Goal: Transaction & Acquisition: Purchase product/service

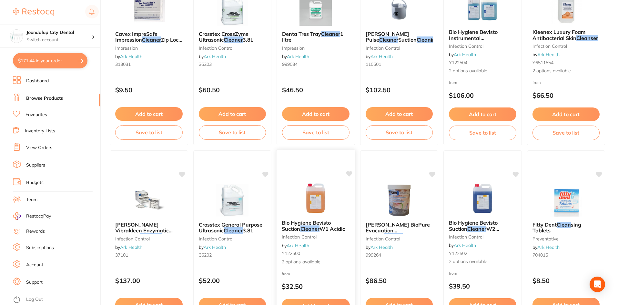
click at [328, 210] on img at bounding box center [316, 198] width 42 height 33
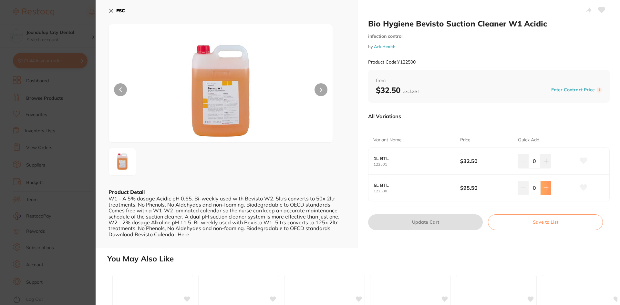
click at [541, 191] on button at bounding box center [545, 188] width 11 height 14
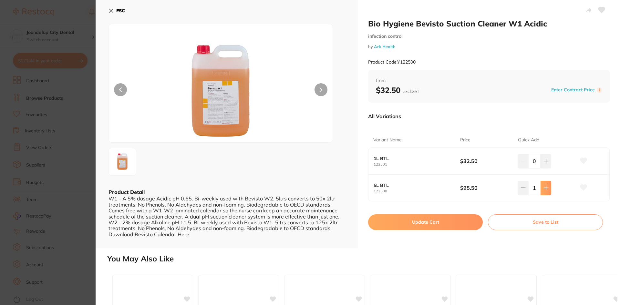
click at [541, 191] on button at bounding box center [545, 188] width 11 height 14
type input "3"
click at [437, 225] on button "Update Cart" at bounding box center [425, 221] width 115 height 15
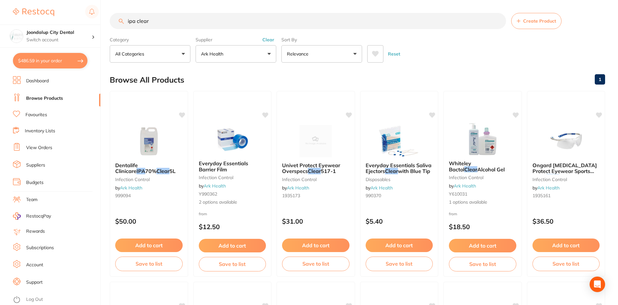
drag, startPoint x: 225, startPoint y: 24, endPoint x: 122, endPoint y: 22, distance: 102.3
click at [122, 22] on div "ipa clear Create Product" at bounding box center [357, 21] width 495 height 16
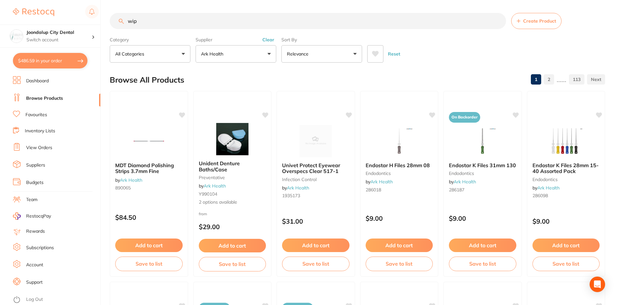
type input "wipe"
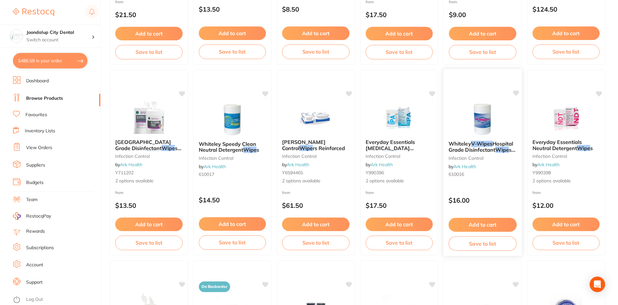
scroll to position [290, 0]
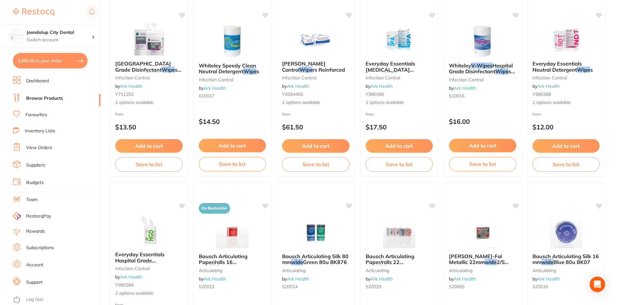
click at [482, 74] on span "Hospital Grade Disinfectant" at bounding box center [481, 68] width 64 height 12
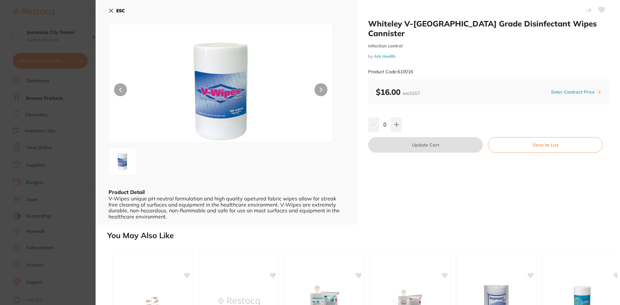
click at [111, 8] on icon at bounding box center [110, 10] width 5 height 5
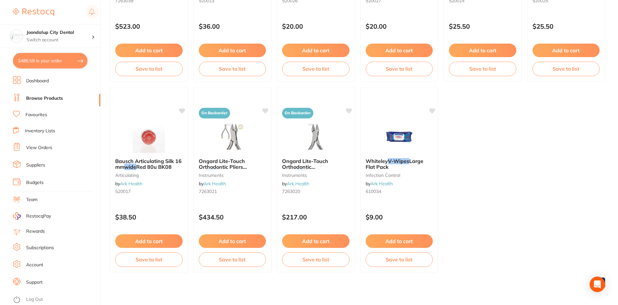
scroll to position [959, 0]
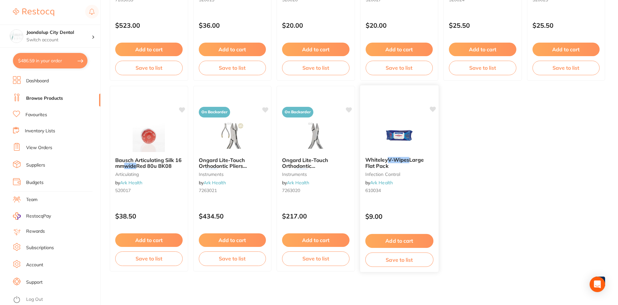
click at [396, 138] on img at bounding box center [399, 135] width 42 height 33
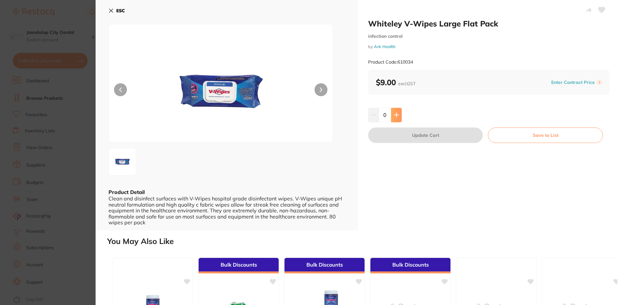
click at [397, 115] on icon at bounding box center [396, 114] width 5 height 5
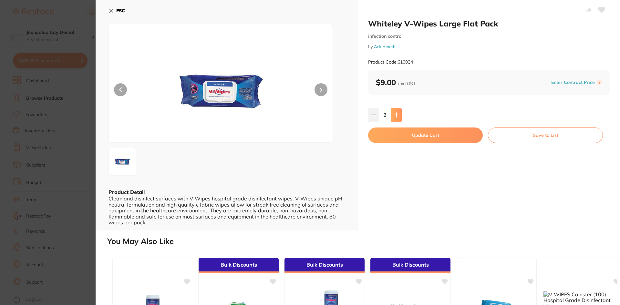
click at [397, 115] on icon at bounding box center [396, 114] width 5 height 5
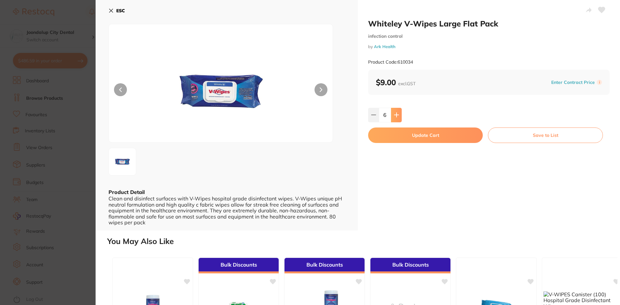
click at [397, 115] on icon at bounding box center [396, 114] width 5 height 5
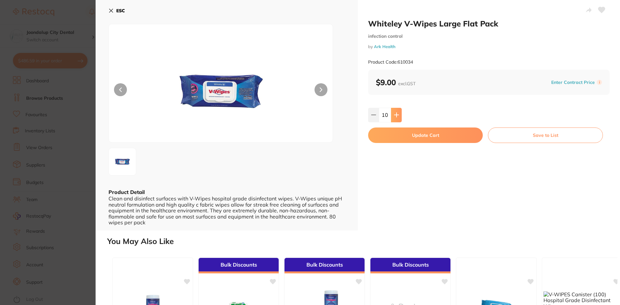
type input "12"
click at [396, 139] on button "Update Cart" at bounding box center [425, 134] width 115 height 15
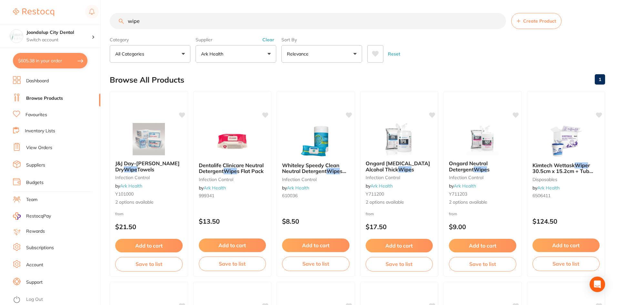
drag, startPoint x: 180, startPoint y: 18, endPoint x: 73, endPoint y: 19, distance: 107.5
click at [73, 19] on div "$605.38 Joondalup City Dental Switch account Joondalup City Dental $605.38 in y…" at bounding box center [309, 152] width 618 height 305
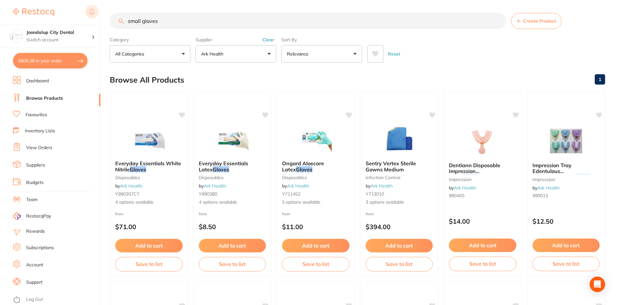
drag, startPoint x: 185, startPoint y: 18, endPoint x: 95, endPoint y: 19, distance: 89.7
click at [95, 19] on div "$605.38 Joondalup City Dental Switch account Joondalup City Dental $605.38 in y…" at bounding box center [309, 152] width 618 height 305
type input "mask"
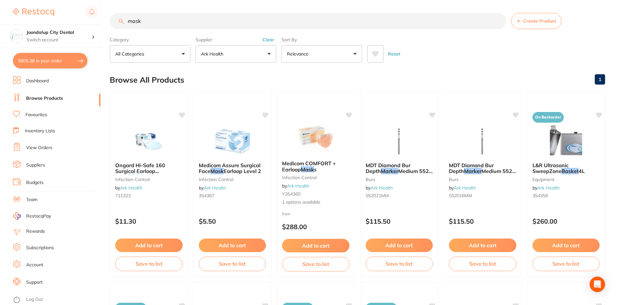
click at [41, 62] on button "$605.38 in your order" at bounding box center [50, 60] width 75 height 15
checkbox input "true"
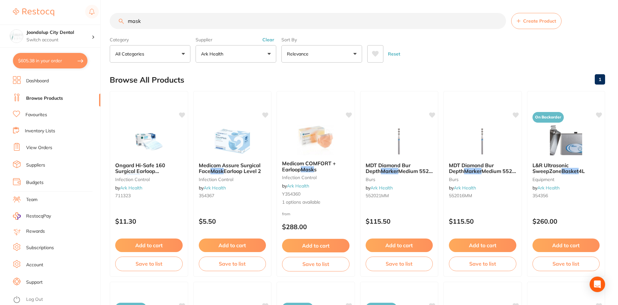
checkbox input "true"
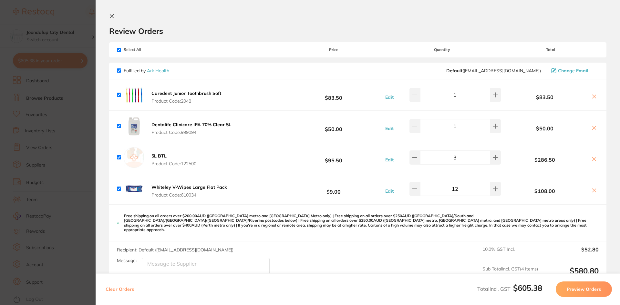
click at [111, 16] on icon at bounding box center [112, 17] width 4 height 4
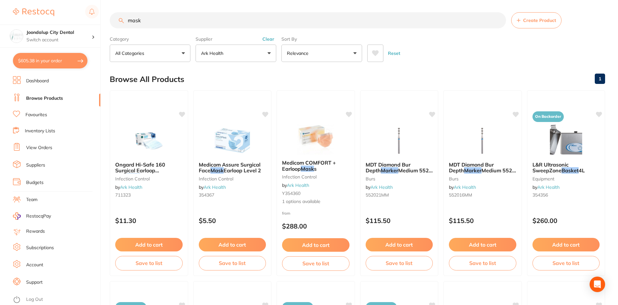
click at [271, 39] on button "Clear" at bounding box center [268, 39] width 16 height 6
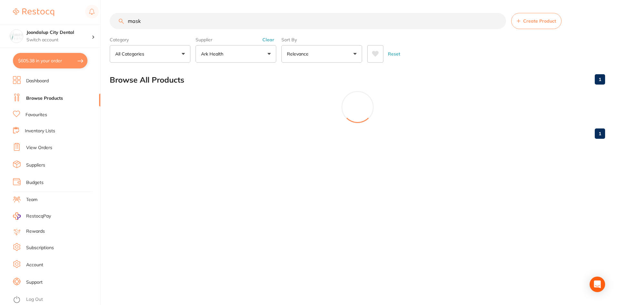
scroll to position [0, 0]
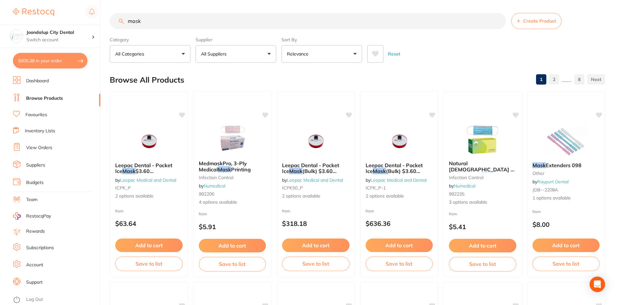
drag, startPoint x: 191, startPoint y: 16, endPoint x: 44, endPoint y: 3, distance: 147.7
click at [44, 7] on div "$605.38 Joondalup City Dental Switch account Joondalup City Dental $605.38 in y…" at bounding box center [309, 152] width 618 height 305
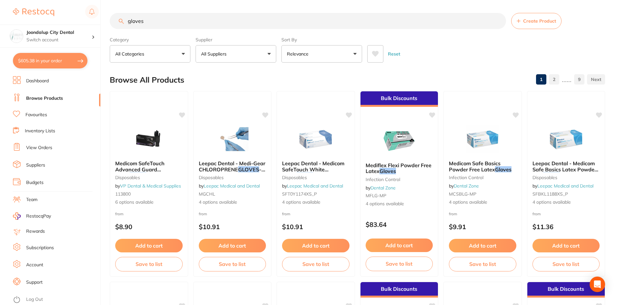
click at [249, 56] on button "All Suppliers" at bounding box center [236, 53] width 81 height 17
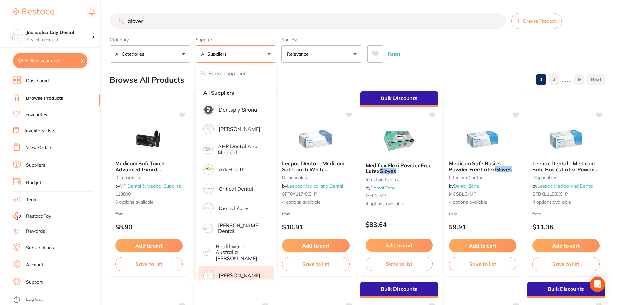
click at [232, 272] on p "[PERSON_NAME]" at bounding box center [240, 275] width 42 height 6
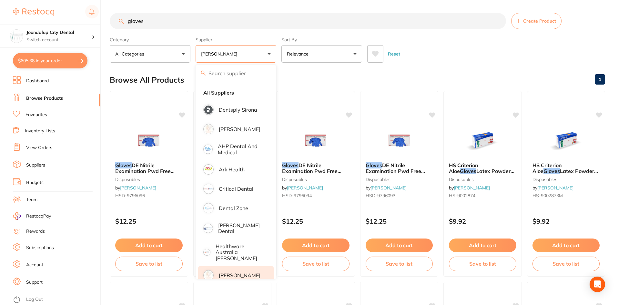
click at [168, 16] on input "gloves" at bounding box center [308, 21] width 396 height 16
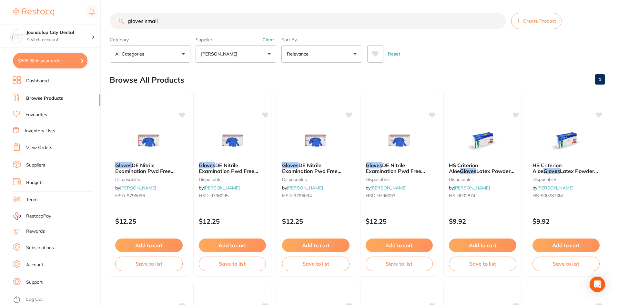
type input "gloves small"
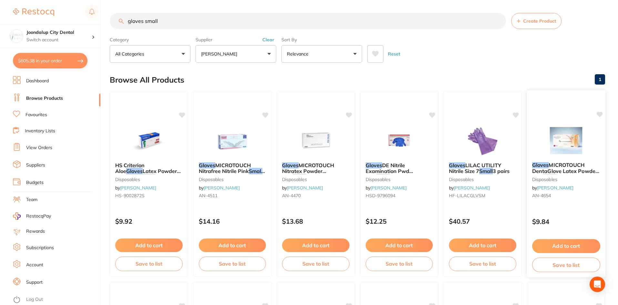
click at [566, 150] on img at bounding box center [566, 140] width 42 height 33
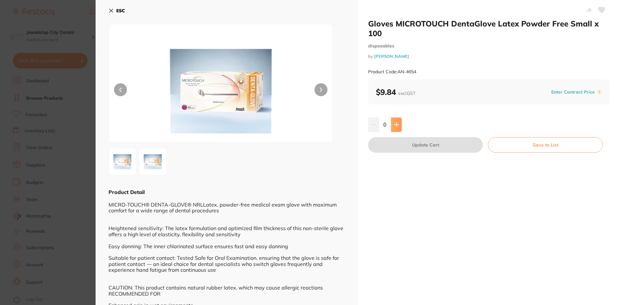
click at [397, 125] on icon at bounding box center [396, 125] width 4 height 4
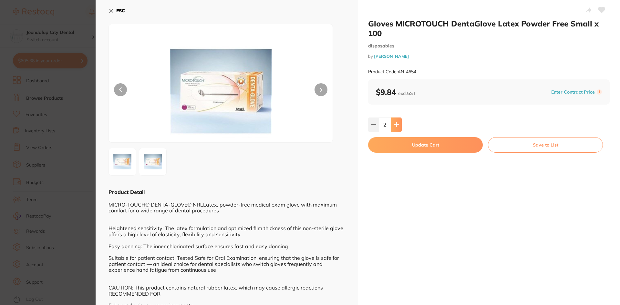
click at [397, 125] on icon at bounding box center [396, 125] width 4 height 4
click at [397, 124] on icon at bounding box center [396, 124] width 5 height 5
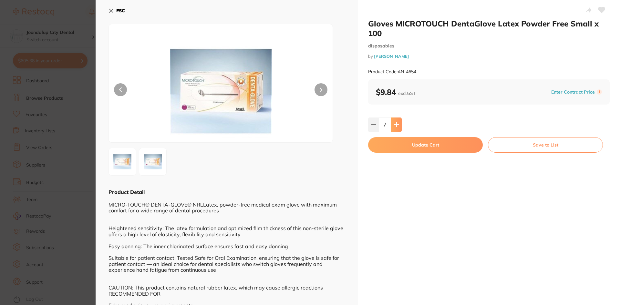
click at [397, 124] on icon at bounding box center [396, 124] width 5 height 5
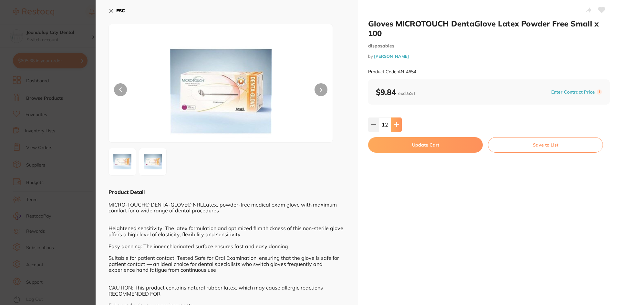
click at [397, 124] on icon at bounding box center [396, 124] width 5 height 5
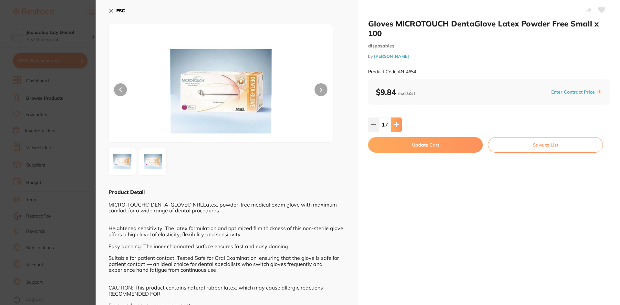
click at [397, 124] on icon at bounding box center [396, 124] width 5 height 5
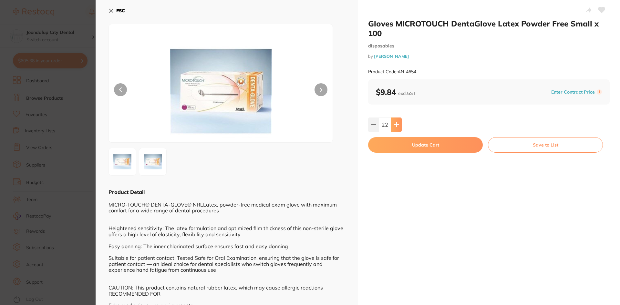
click at [397, 124] on icon at bounding box center [396, 124] width 5 height 5
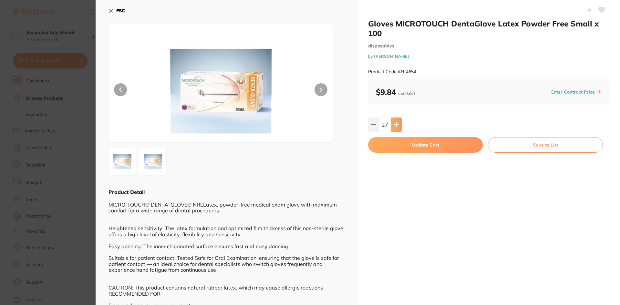
click at [397, 124] on icon at bounding box center [396, 124] width 5 height 5
type input "30"
click at [403, 141] on button "Update Cart" at bounding box center [425, 144] width 115 height 15
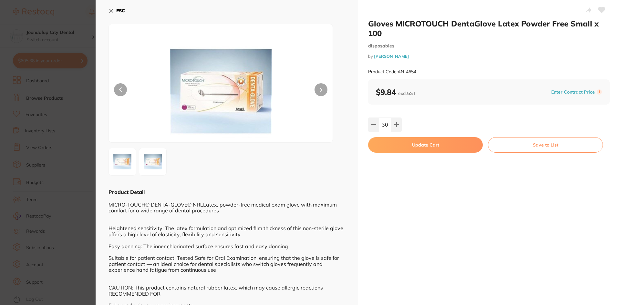
checkbox input "false"
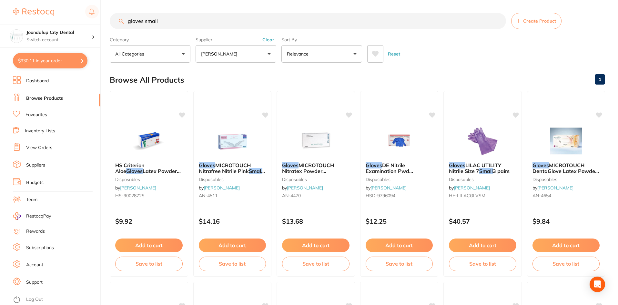
drag, startPoint x: 208, startPoint y: 29, endPoint x: 81, endPoint y: 12, distance: 127.6
click at [81, 12] on div "$930.11 Joondalup City Dental Switch account Joondalup City Dental $930.11 in y…" at bounding box center [309, 152] width 618 height 305
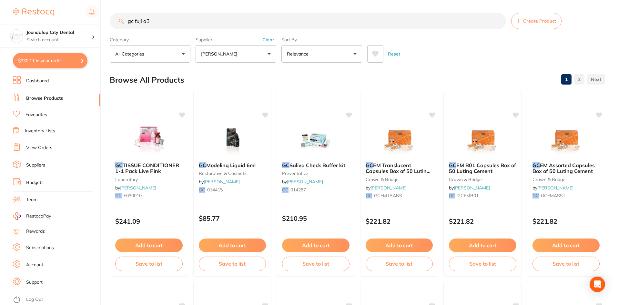
type input "gc fuji a3"
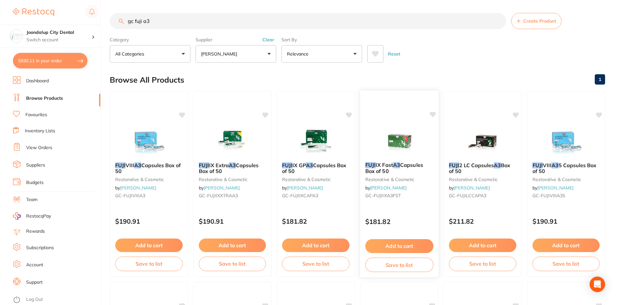
click at [408, 147] on img at bounding box center [399, 140] width 42 height 33
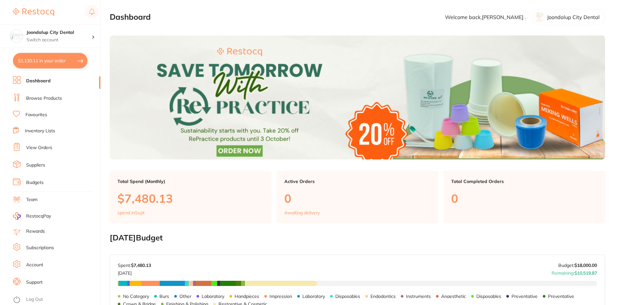
click at [52, 66] on button "$1,130.11 in your order" at bounding box center [50, 60] width 75 height 15
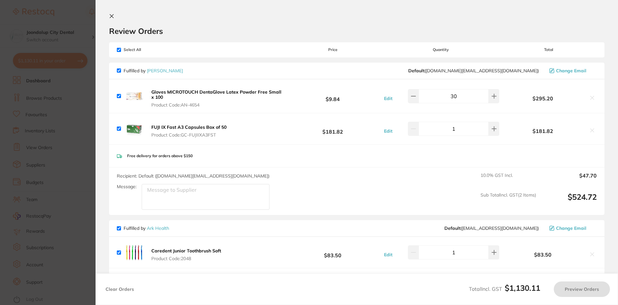
checkbox input "true"
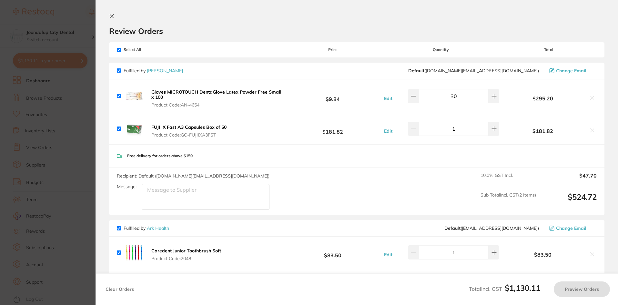
checkbox input "true"
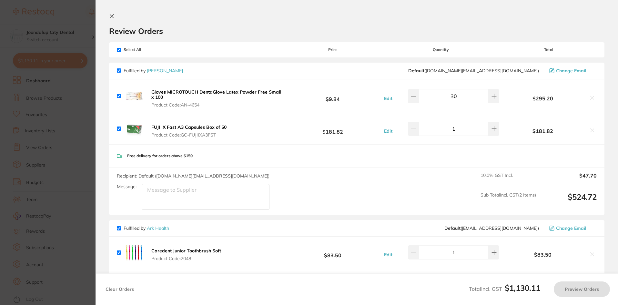
checkbox input "true"
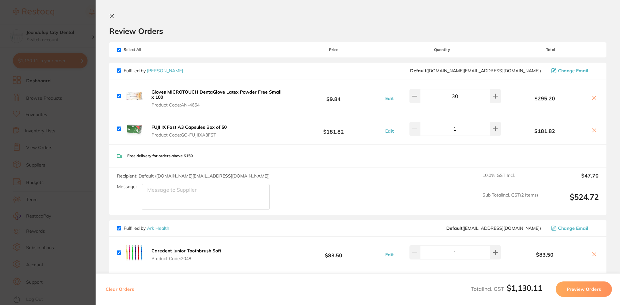
drag, startPoint x: 109, startPoint y: 16, endPoint x: 127, endPoint y: 20, distance: 18.1
click at [110, 16] on icon at bounding box center [111, 16] width 5 height 5
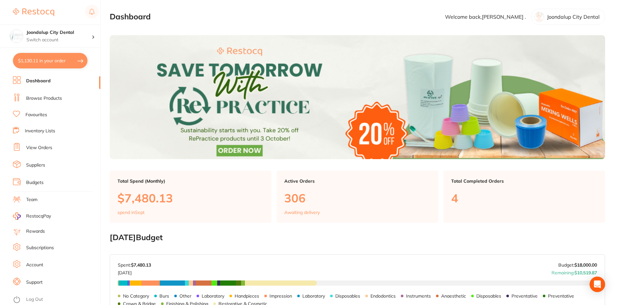
click at [46, 95] on link "Browse Products" at bounding box center [44, 98] width 36 height 6
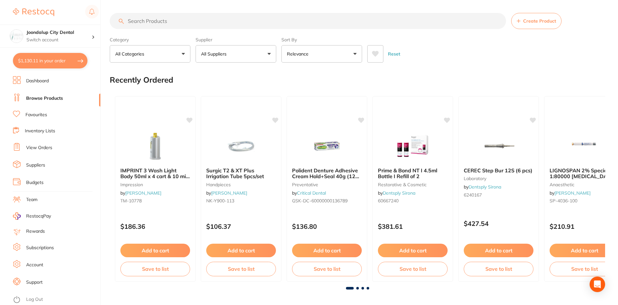
click at [223, 53] on p "All Suppliers" at bounding box center [215, 54] width 28 height 6
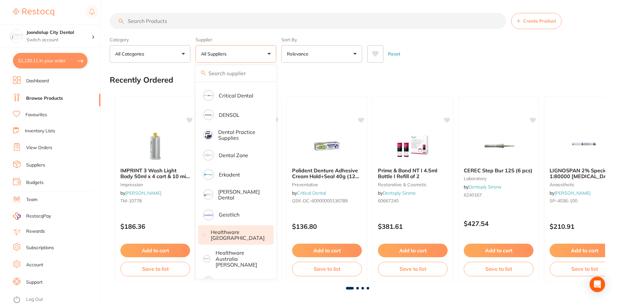
scroll to position [161, 0]
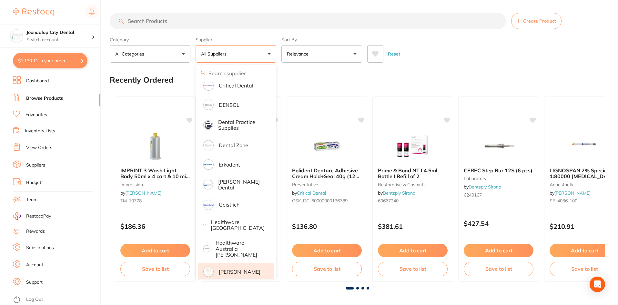
click at [225, 269] on p "[PERSON_NAME]" at bounding box center [240, 272] width 42 height 6
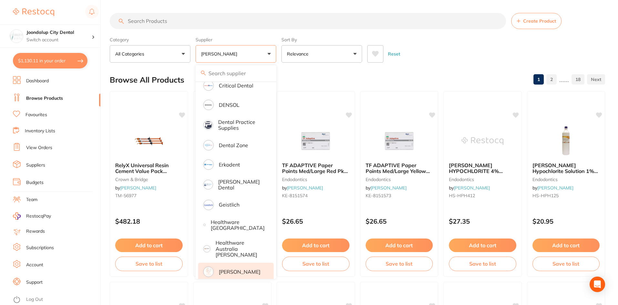
click at [170, 23] on input "search" at bounding box center [308, 21] width 396 height 16
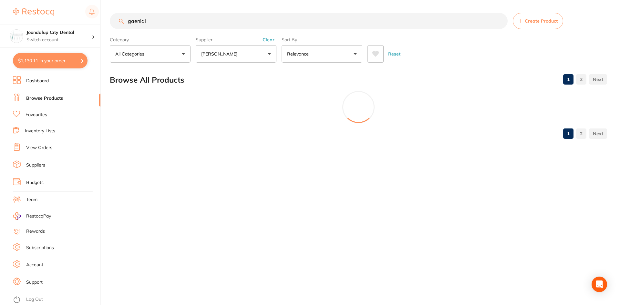
scroll to position [0, 0]
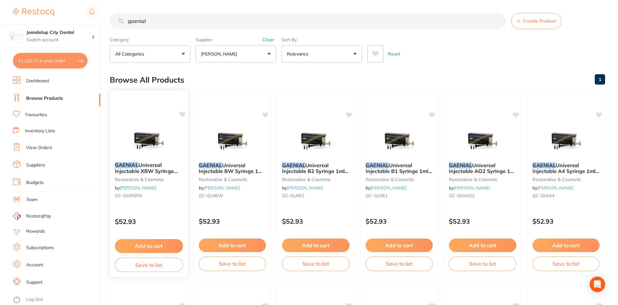
click at [142, 135] on img at bounding box center [149, 140] width 42 height 33
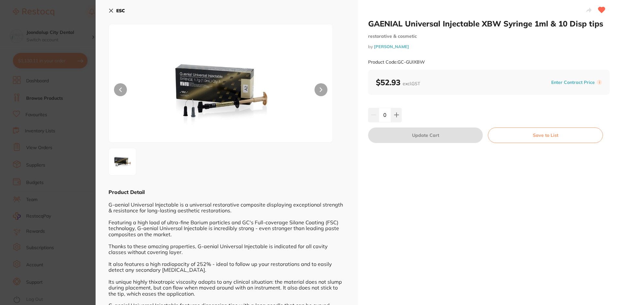
click at [112, 11] on icon at bounding box center [110, 10] width 5 height 5
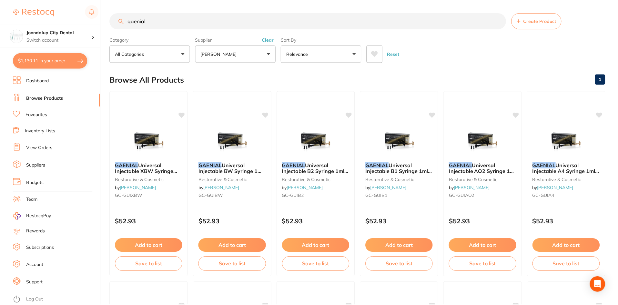
scroll to position [0, 0]
click at [203, 18] on input "gaenial" at bounding box center [308, 21] width 396 height 16
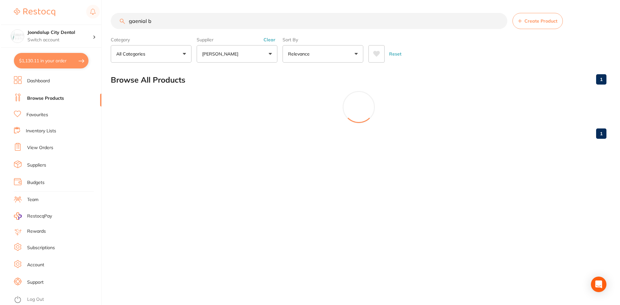
scroll to position [0, 0]
type input "gaenial b1"
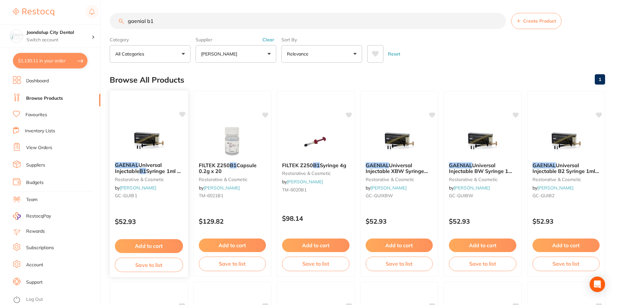
click at [143, 132] on img at bounding box center [149, 140] width 42 height 33
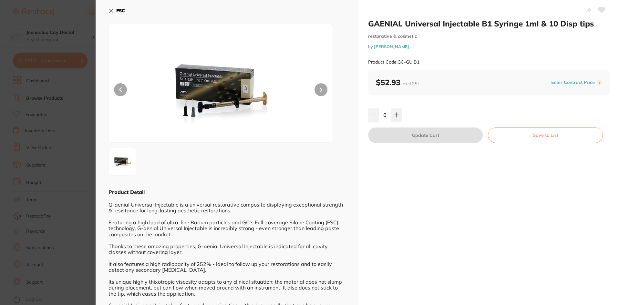
click at [110, 12] on icon at bounding box center [111, 11] width 4 height 4
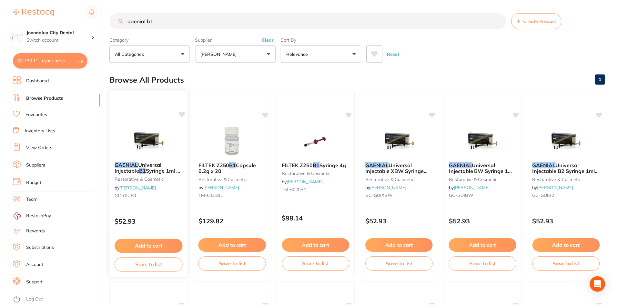
scroll to position [0, 0]
drag, startPoint x: 156, startPoint y: 244, endPoint x: 275, endPoint y: 232, distance: 120.4
click at [156, 244] on button "Add to cart" at bounding box center [148, 245] width 67 height 14
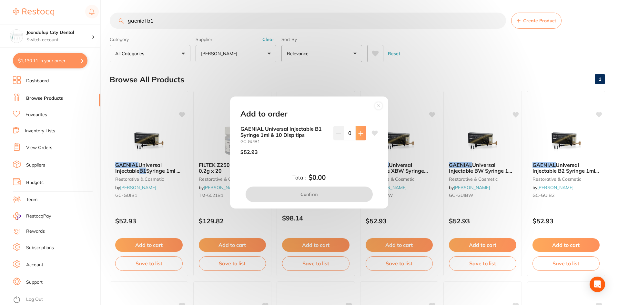
click at [362, 133] on button at bounding box center [361, 133] width 11 height 14
type input "1"
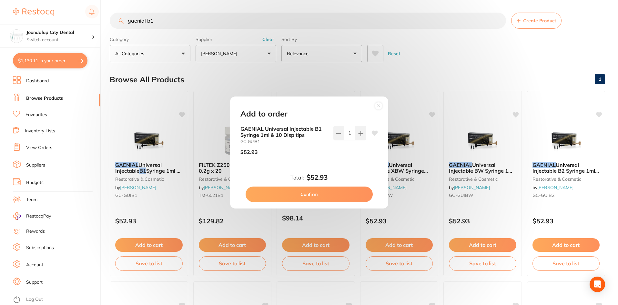
click at [349, 192] on button "Confirm" at bounding box center [309, 194] width 127 height 15
checkbox input "false"
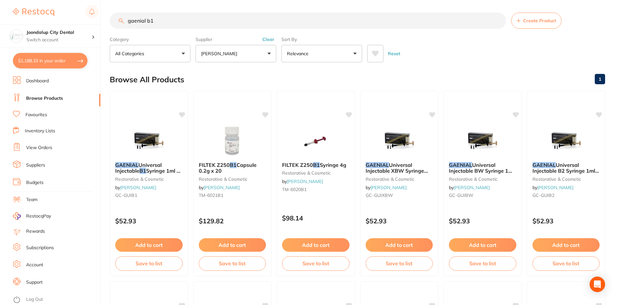
click at [173, 22] on input "gaenial b1" at bounding box center [308, 21] width 396 height 16
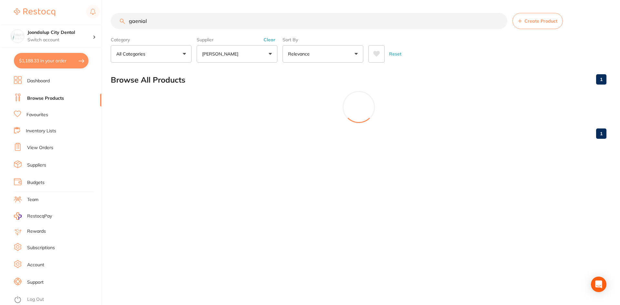
scroll to position [0, 0]
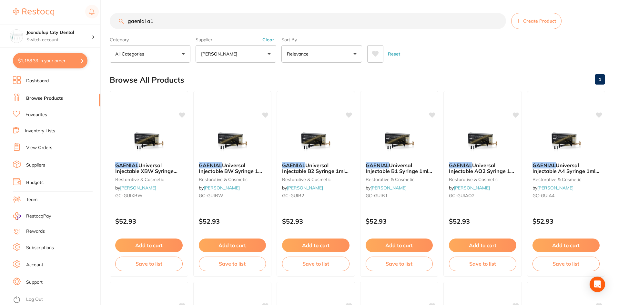
type input "gaenial a1"
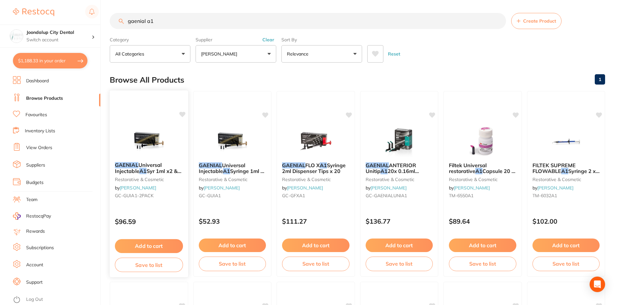
click at [150, 138] on img at bounding box center [149, 140] width 42 height 33
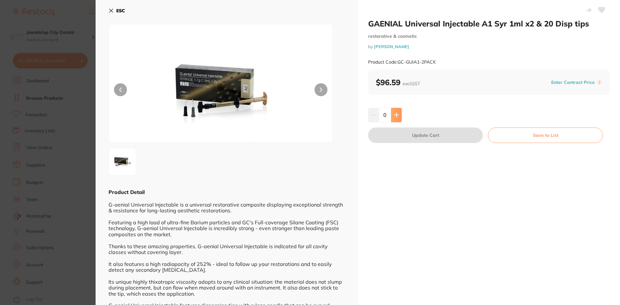
click at [395, 114] on icon at bounding box center [396, 115] width 4 height 4
type input "1"
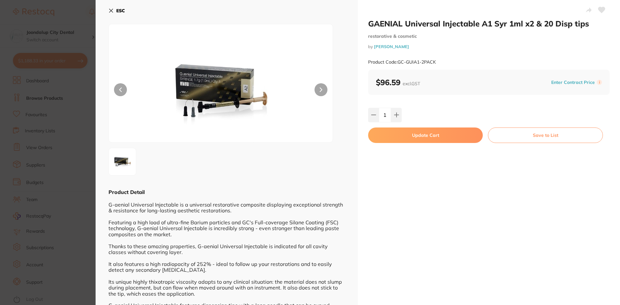
click at [393, 137] on button "Update Cart" at bounding box center [425, 134] width 115 height 15
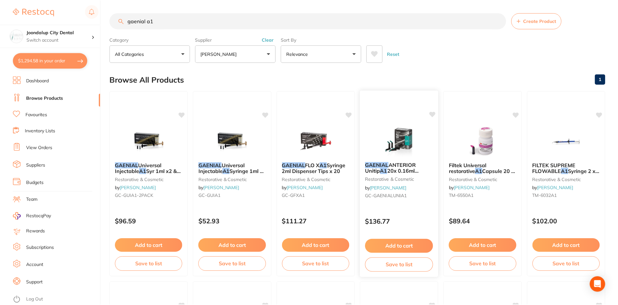
scroll to position [0, 0]
click at [162, 20] on input "gaenial a1" at bounding box center [308, 21] width 396 height 16
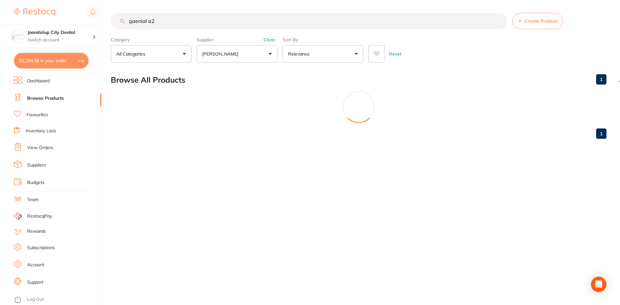
scroll to position [0, 0]
type input "gaenial a2"
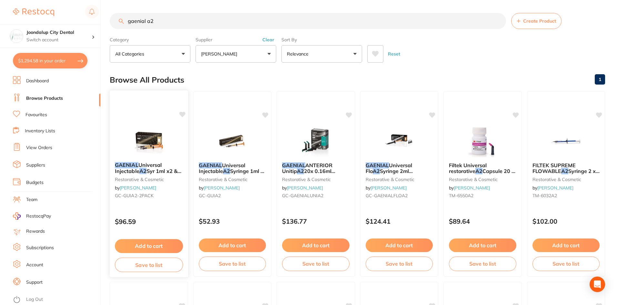
click at [146, 151] on img at bounding box center [149, 140] width 42 height 33
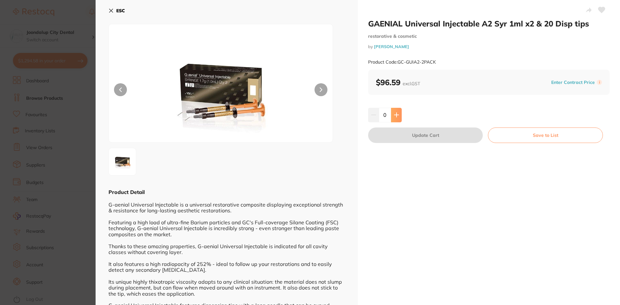
click at [394, 113] on icon at bounding box center [396, 114] width 5 height 5
type input "1"
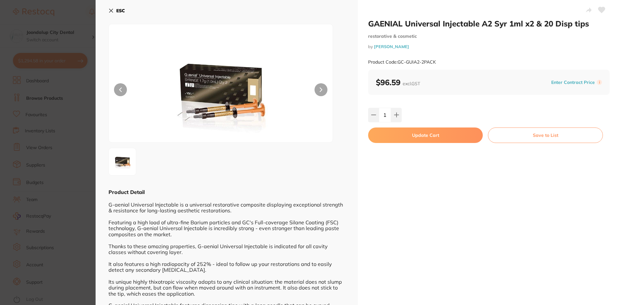
click at [388, 133] on button "Update Cart" at bounding box center [425, 134] width 115 height 15
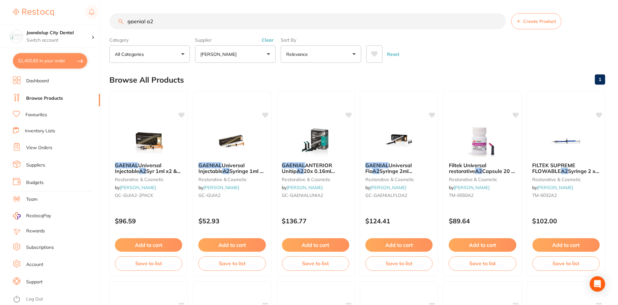
scroll to position [0, 0]
click at [177, 19] on input "gaenial a2" at bounding box center [308, 21] width 396 height 16
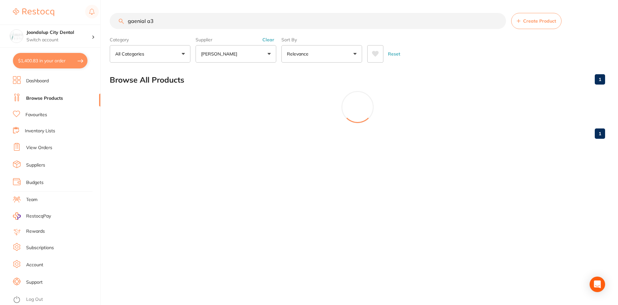
type input "gaenial a3"
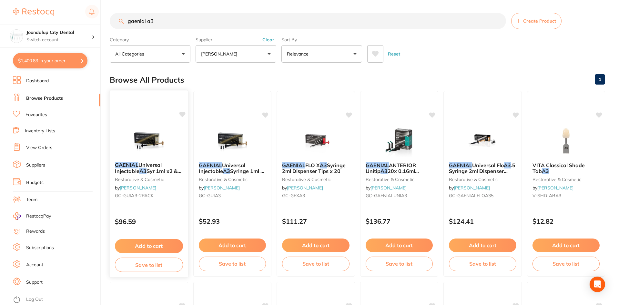
click at [157, 141] on img at bounding box center [149, 140] width 42 height 33
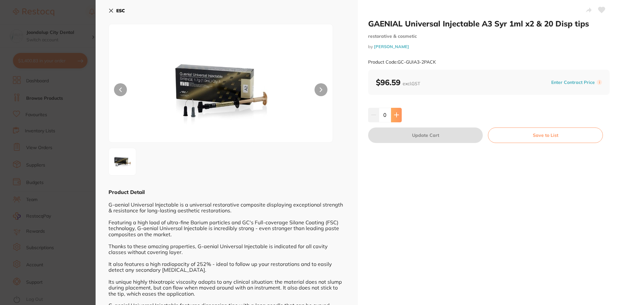
click at [396, 118] on button at bounding box center [396, 115] width 11 height 14
type input "1"
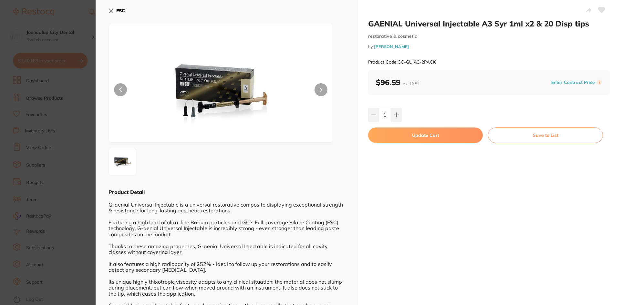
click at [398, 130] on button "Update Cart" at bounding box center [425, 134] width 115 height 15
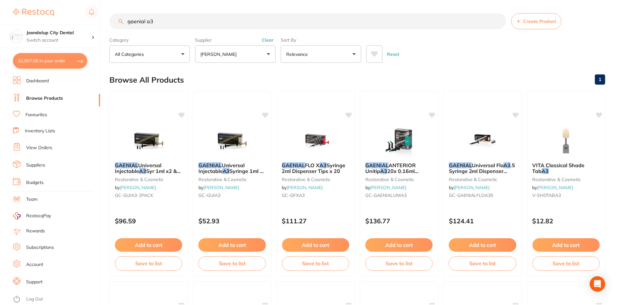
scroll to position [0, 0]
click at [57, 59] on button "$1,507.08 in your order" at bounding box center [50, 60] width 75 height 15
checkbox input "true"
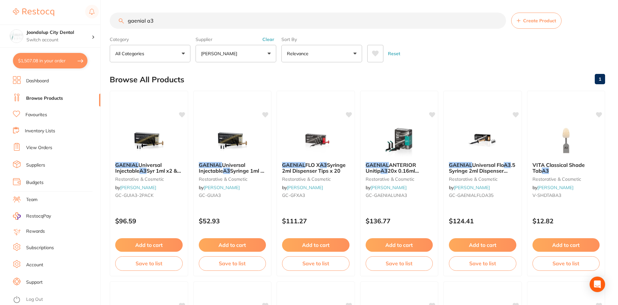
checkbox input "true"
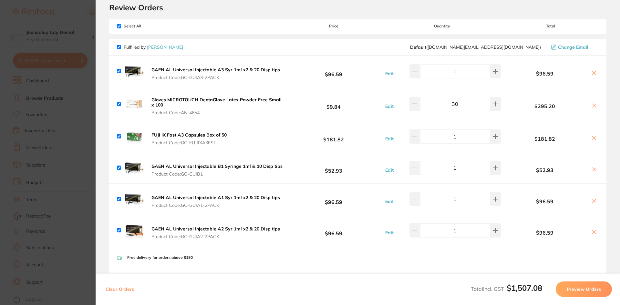
scroll to position [0, 0]
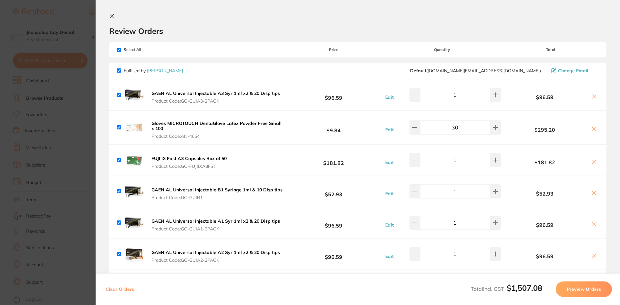
click at [111, 14] on icon at bounding box center [111, 16] width 5 height 5
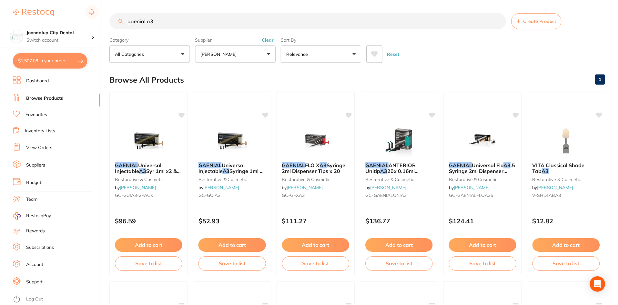
scroll to position [0, 0]
click at [72, 60] on button "$1,507.08 in your order" at bounding box center [50, 60] width 75 height 15
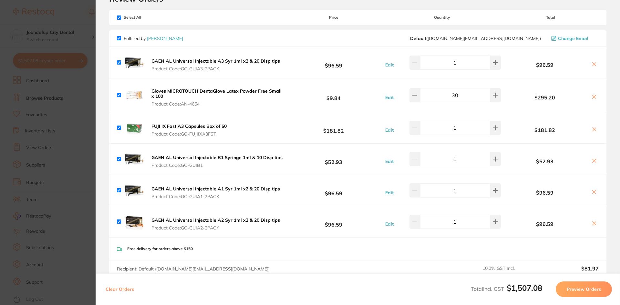
scroll to position [0, 0]
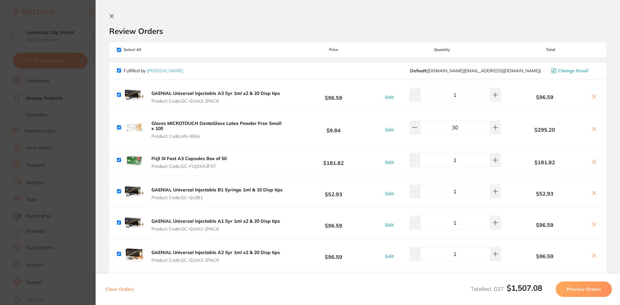
click at [108, 14] on section "Review Orders Your orders are being processed and we will notify you once we ha…" at bounding box center [358, 152] width 524 height 305
drag, startPoint x: 111, startPoint y: 16, endPoint x: 134, endPoint y: 23, distance: 24.2
click at [112, 15] on icon at bounding box center [112, 17] width 4 height 4
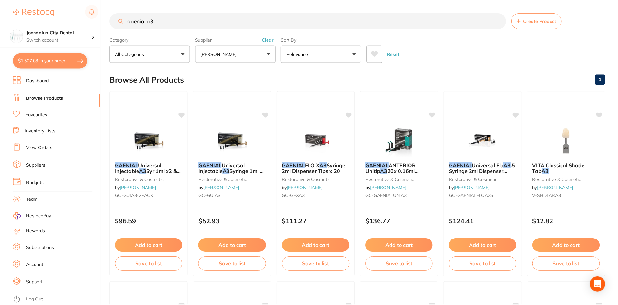
scroll to position [0, 0]
click at [269, 54] on button "[PERSON_NAME]" at bounding box center [236, 53] width 81 height 17
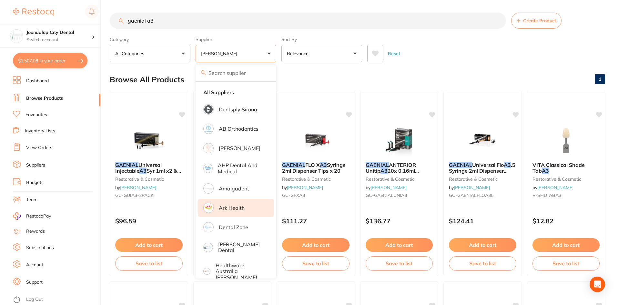
click at [237, 206] on p "Ark Health" at bounding box center [232, 208] width 26 height 6
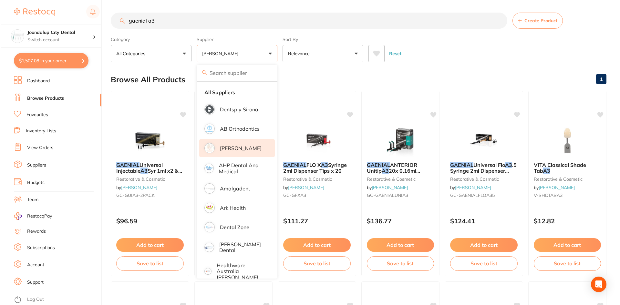
scroll to position [0, 0]
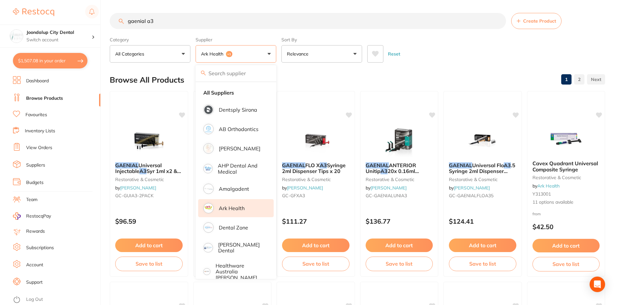
drag, startPoint x: 169, startPoint y: 20, endPoint x: 83, endPoint y: 9, distance: 86.9
click at [83, 9] on div "$1,507.08 Joondalup City Dental Switch account Joondalup City Dental $1,507.08 …" at bounding box center [309, 152] width 618 height 305
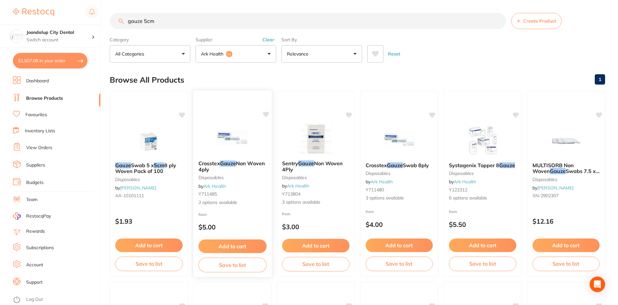
type input "gauze 5cm"
click at [228, 151] on img at bounding box center [232, 139] width 42 height 33
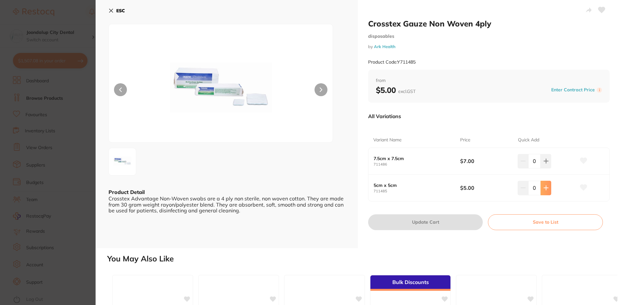
click at [546, 190] on icon at bounding box center [545, 187] width 5 height 5
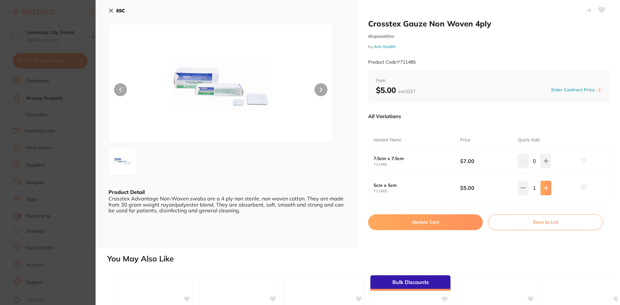
click at [546, 190] on icon at bounding box center [545, 187] width 5 height 5
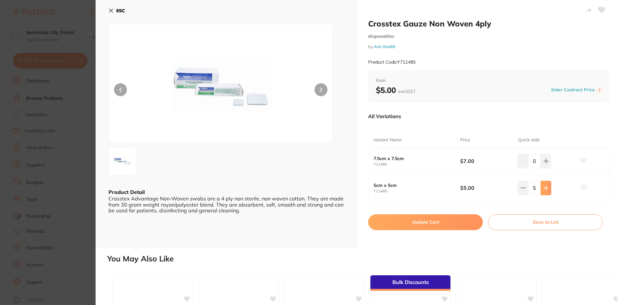
click at [546, 190] on icon at bounding box center [545, 187] width 5 height 5
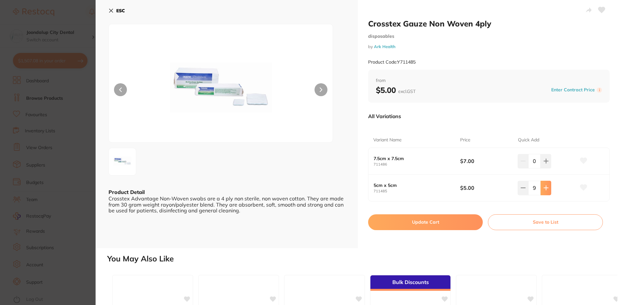
click at [546, 190] on icon at bounding box center [545, 187] width 5 height 5
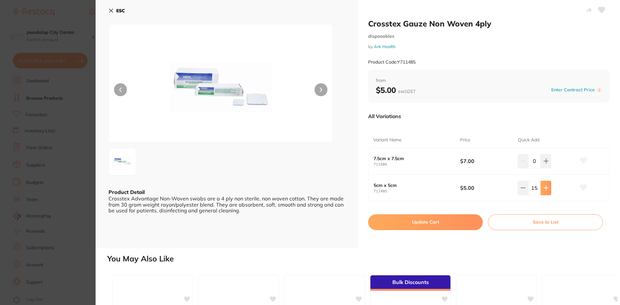
click at [546, 190] on icon at bounding box center [545, 187] width 5 height 5
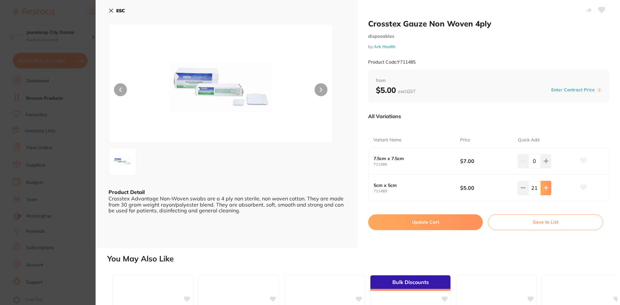
click at [546, 190] on icon at bounding box center [545, 187] width 5 height 5
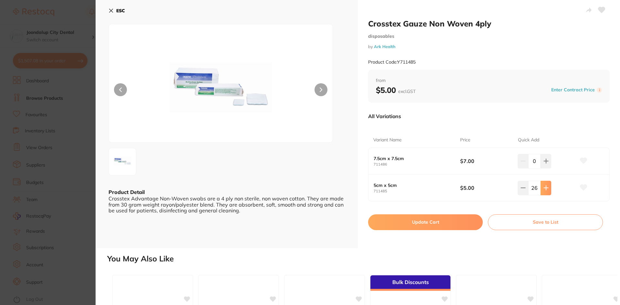
click at [546, 190] on icon at bounding box center [545, 187] width 5 height 5
type input "30"
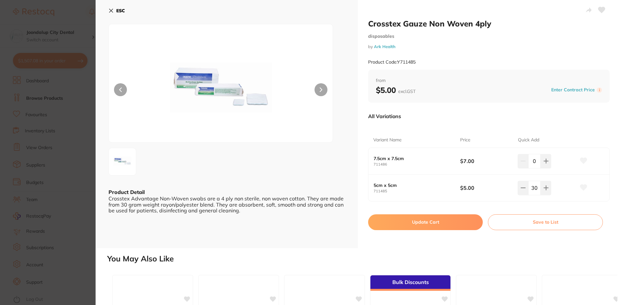
click at [450, 221] on button "Update Cart" at bounding box center [425, 221] width 115 height 15
checkbox input "false"
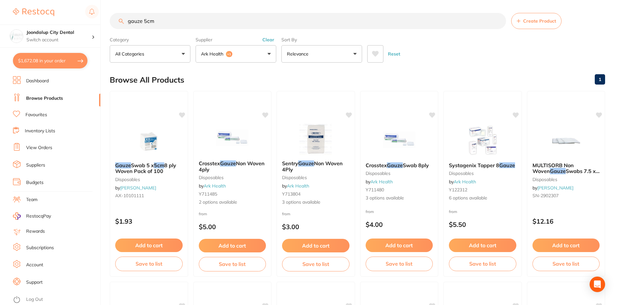
drag, startPoint x: 199, startPoint y: 25, endPoint x: 127, endPoint y: 21, distance: 71.8
click at [127, 21] on input "gauze 5cm" at bounding box center [308, 21] width 396 height 16
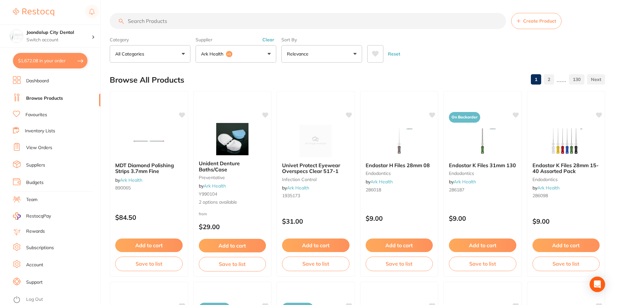
click at [270, 38] on button "Clear" at bounding box center [268, 40] width 16 height 6
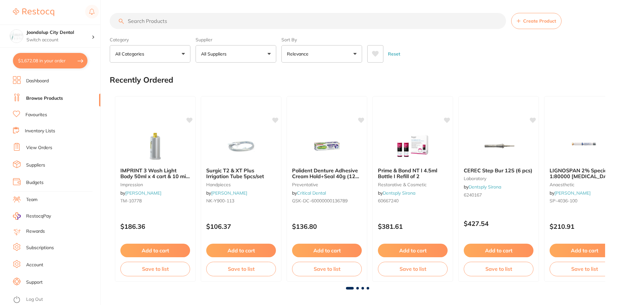
click at [192, 19] on input "search" at bounding box center [308, 21] width 396 height 16
type input "savocal"
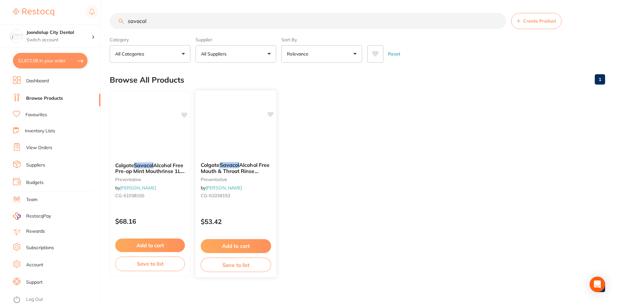
click at [229, 152] on img at bounding box center [236, 140] width 42 height 33
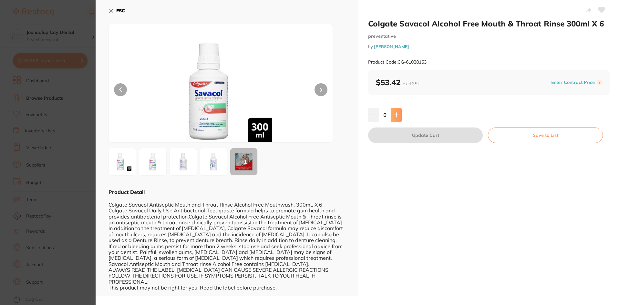
click at [397, 115] on icon at bounding box center [396, 115] width 4 height 4
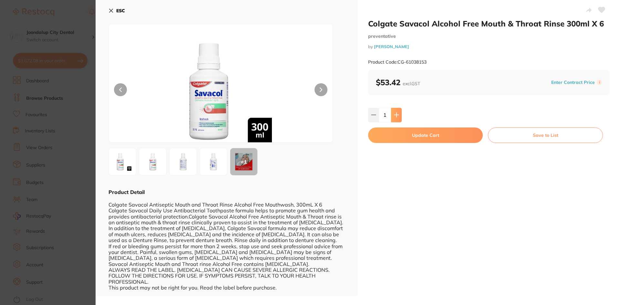
click at [397, 115] on icon at bounding box center [396, 115] width 4 height 4
type input "4"
click at [396, 133] on button "Update Cart" at bounding box center [425, 134] width 115 height 15
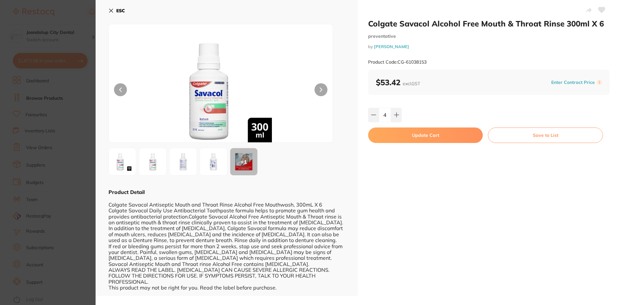
checkbox input "false"
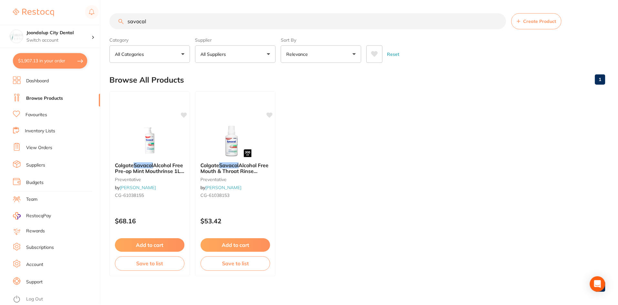
scroll to position [2, 0]
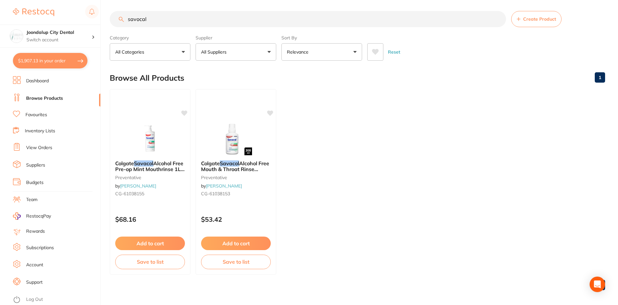
click at [46, 63] on button "$1,907.13 in your order" at bounding box center [50, 60] width 75 height 15
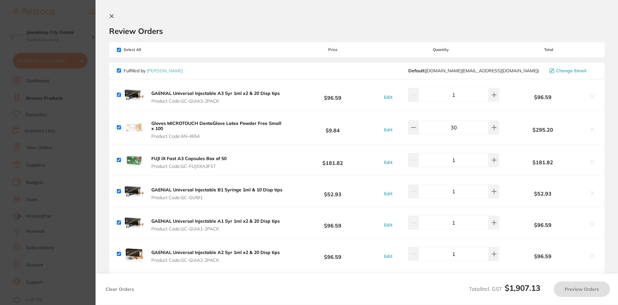
checkbox input "true"
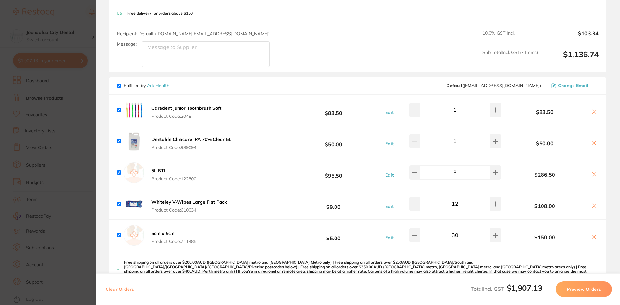
scroll to position [420, 0]
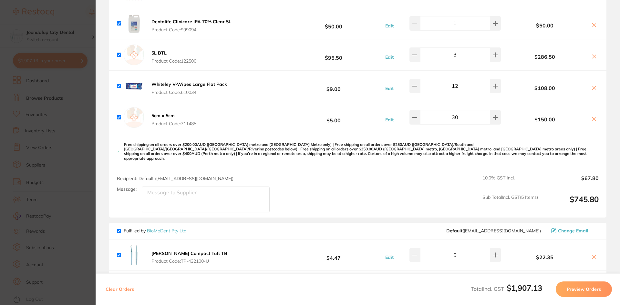
click at [117, 229] on input "checkbox" at bounding box center [119, 231] width 4 height 4
checkbox input "false"
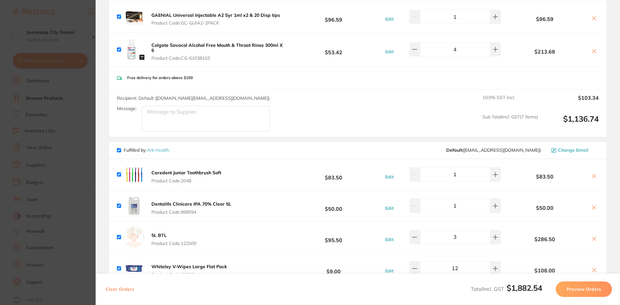
scroll to position [290, 0]
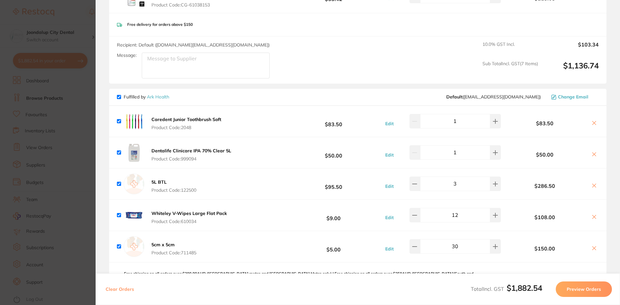
click at [577, 288] on button "Preview Orders" at bounding box center [583, 288] width 56 height 15
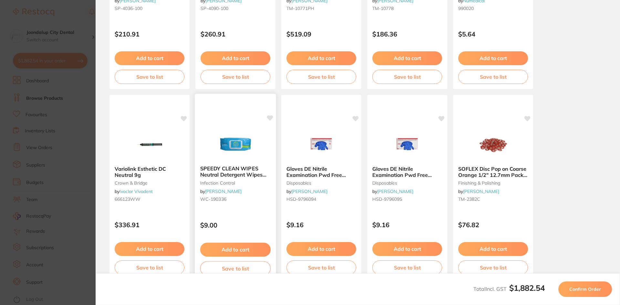
scroll to position [172, 0]
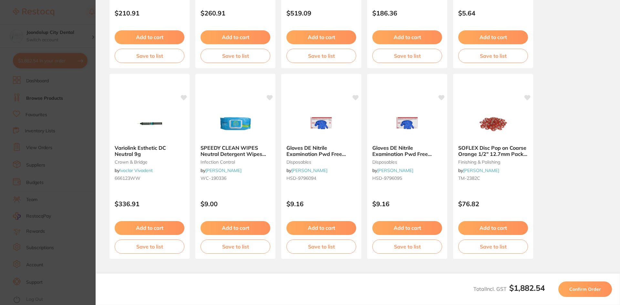
click at [585, 289] on span "Confirm Order" at bounding box center [585, 289] width 32 height 6
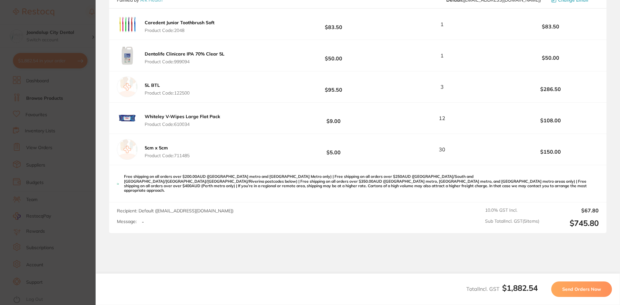
scroll to position [451, 0]
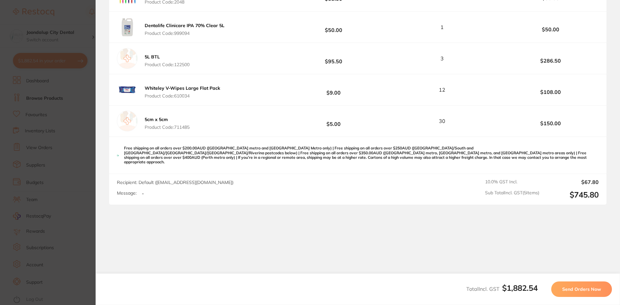
click at [580, 285] on button "Send Orders Now" at bounding box center [581, 288] width 61 height 15
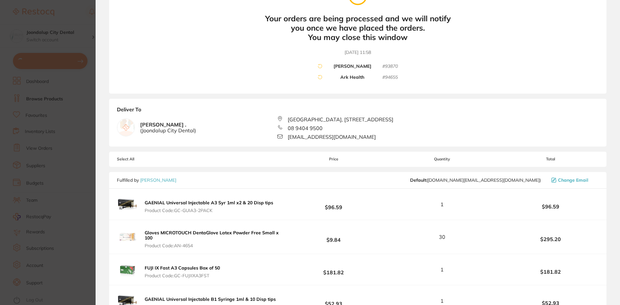
scroll to position [0, 0]
